Goal: Information Seeking & Learning: Learn about a topic

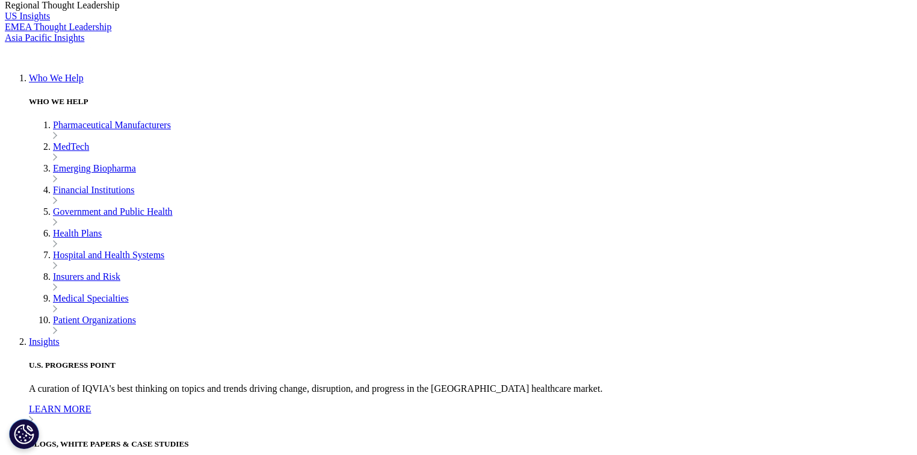
scroll to position [722, 0]
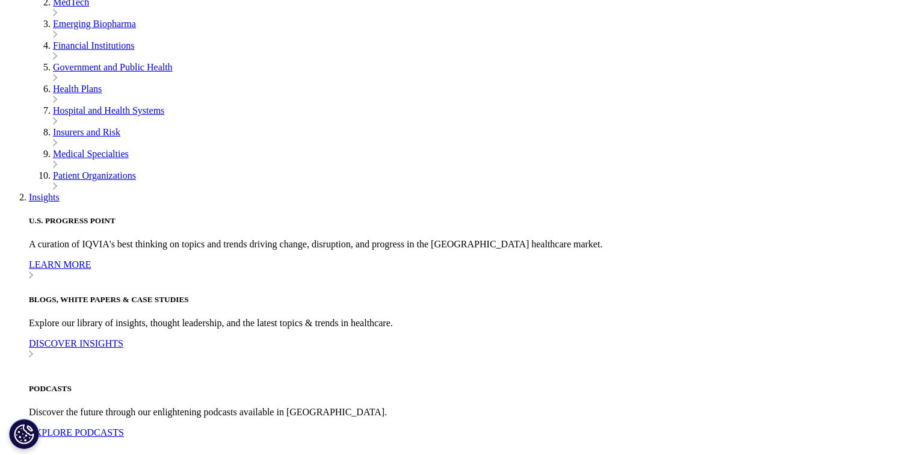
drag, startPoint x: 368, startPoint y: 273, endPoint x: 386, endPoint y: 279, distance: 19.0
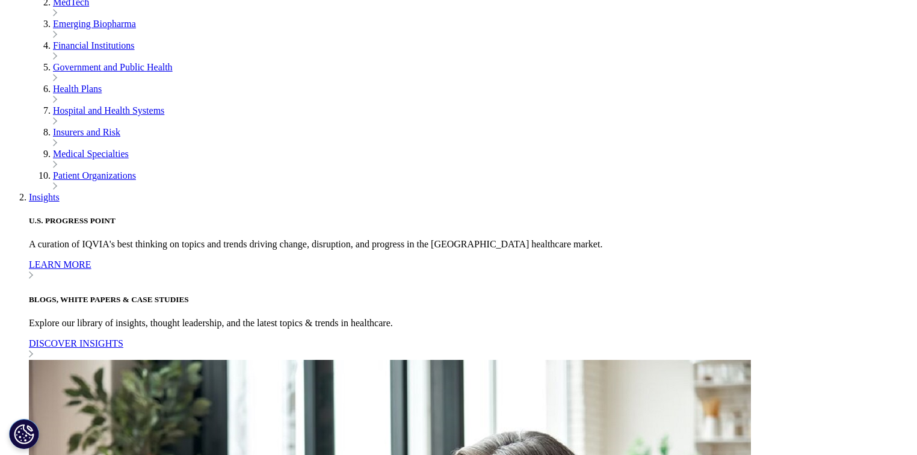
drag, startPoint x: 386, startPoint y: 279, endPoint x: 520, endPoint y: 325, distance: 141.7
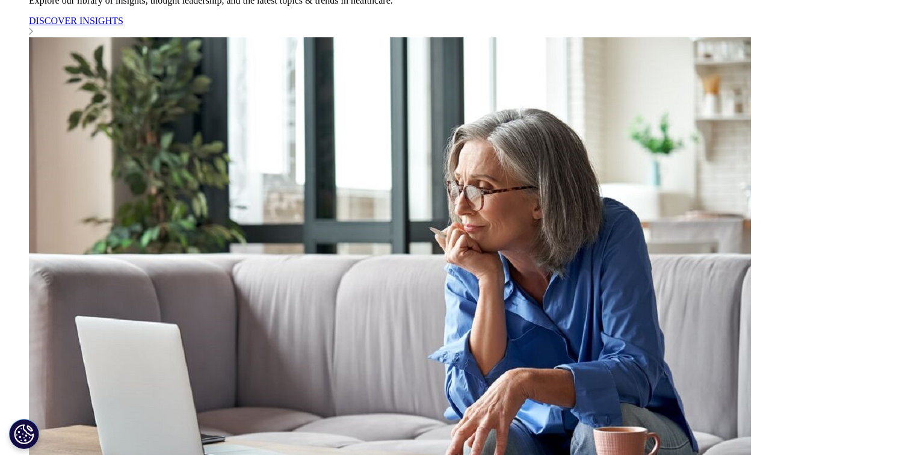
scroll to position [1058, 0]
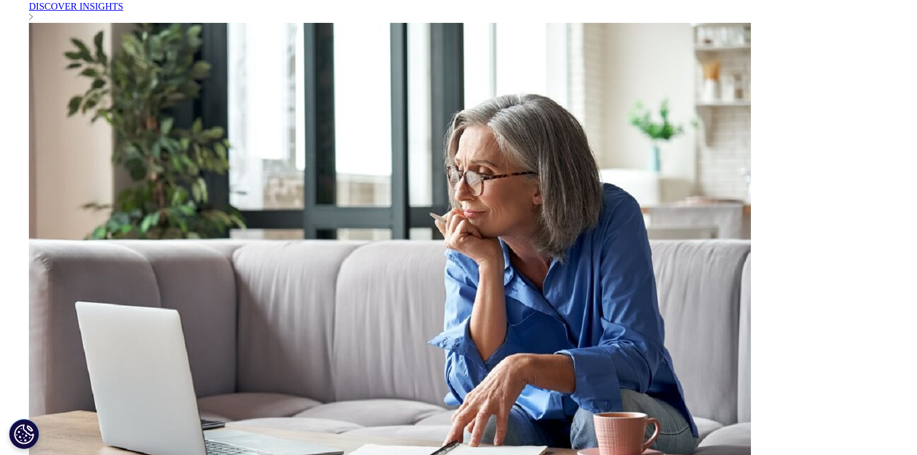
drag, startPoint x: 389, startPoint y: 236, endPoint x: 410, endPoint y: 248, distance: 23.7
drag, startPoint x: 410, startPoint y: 248, endPoint x: 426, endPoint y: 255, distance: 17.8
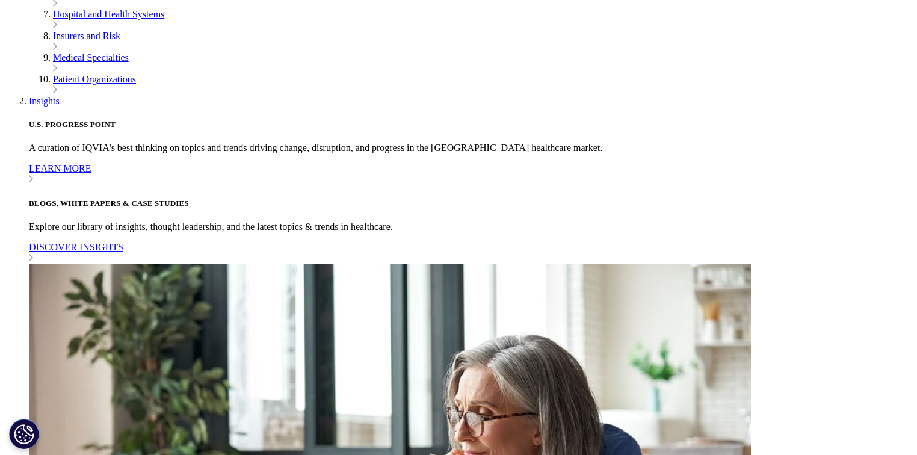
scroll to position [722, 0]
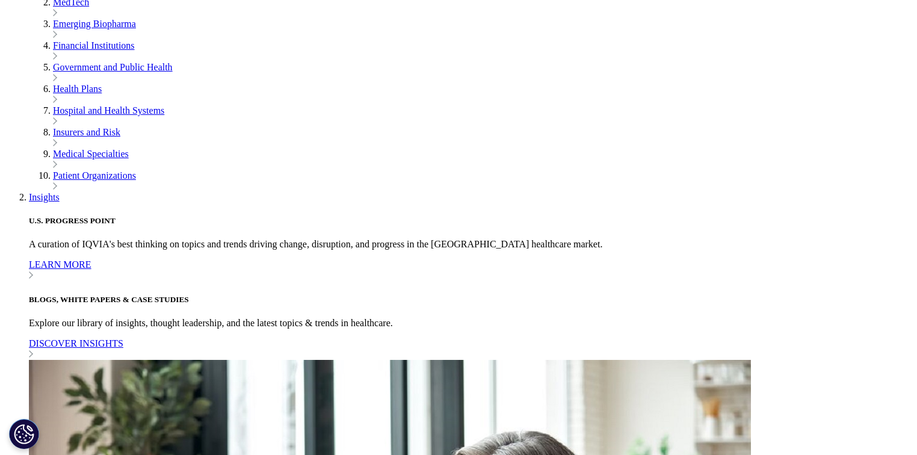
drag, startPoint x: 452, startPoint y: 306, endPoint x: 462, endPoint y: 309, distance: 10.1
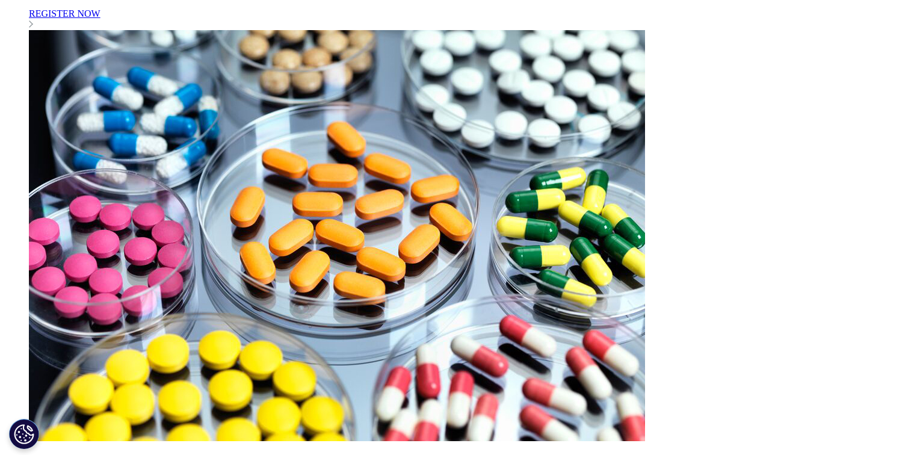
scroll to position [2887, 0]
